Goal: Information Seeking & Learning: Learn about a topic

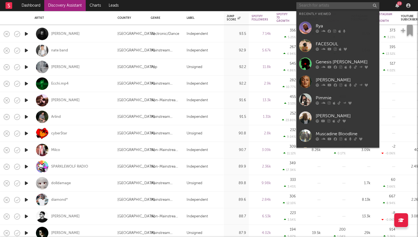
click at [323, 3] on input "text" at bounding box center [337, 5] width 83 height 7
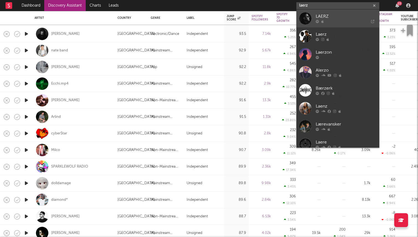
type input "laerz"
click at [323, 12] on link "LAERZ" at bounding box center [337, 18] width 83 height 18
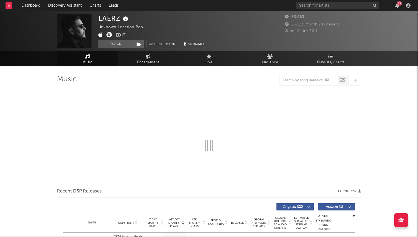
select select "6m"
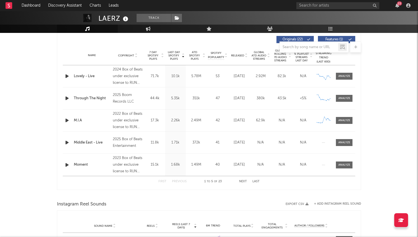
scroll to position [210, 0]
